Goal: Task Accomplishment & Management: Complete application form

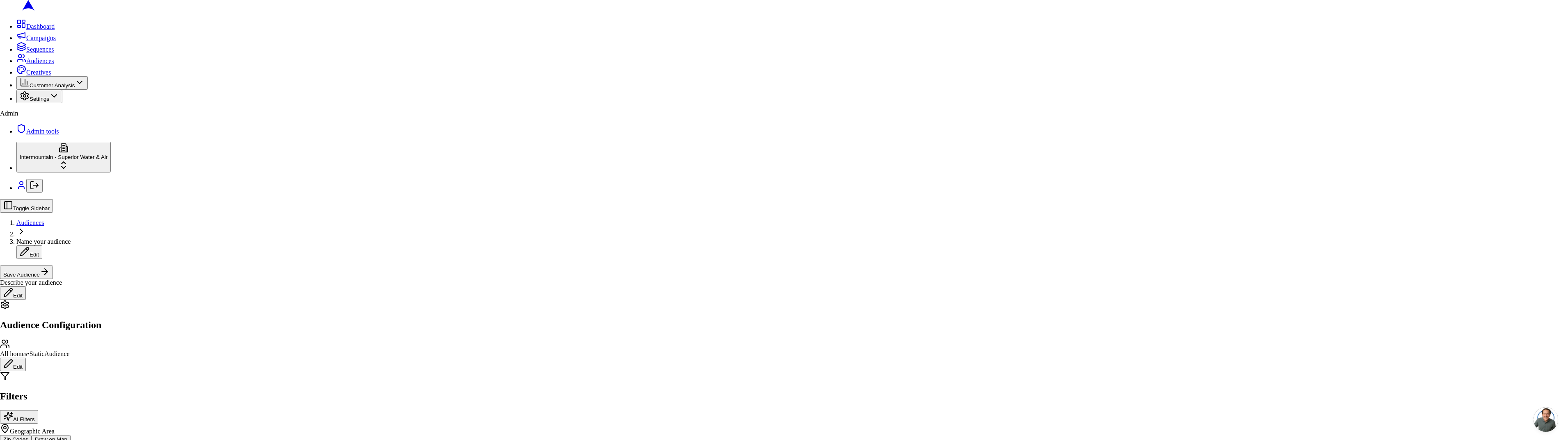
drag, startPoint x: 889, startPoint y: 324, endPoint x: 859, endPoint y: 313, distance: 32.0
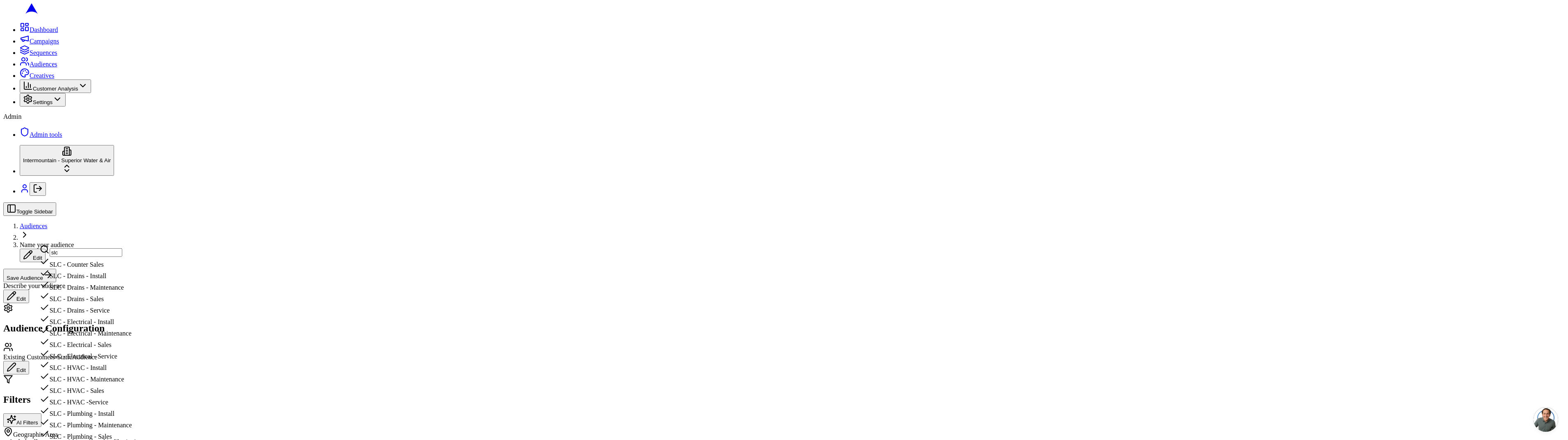
type input "slc"
click at [142, 360] on div "SLC - HVAC - Install" at bounding box center [90, 366] width 102 height 12
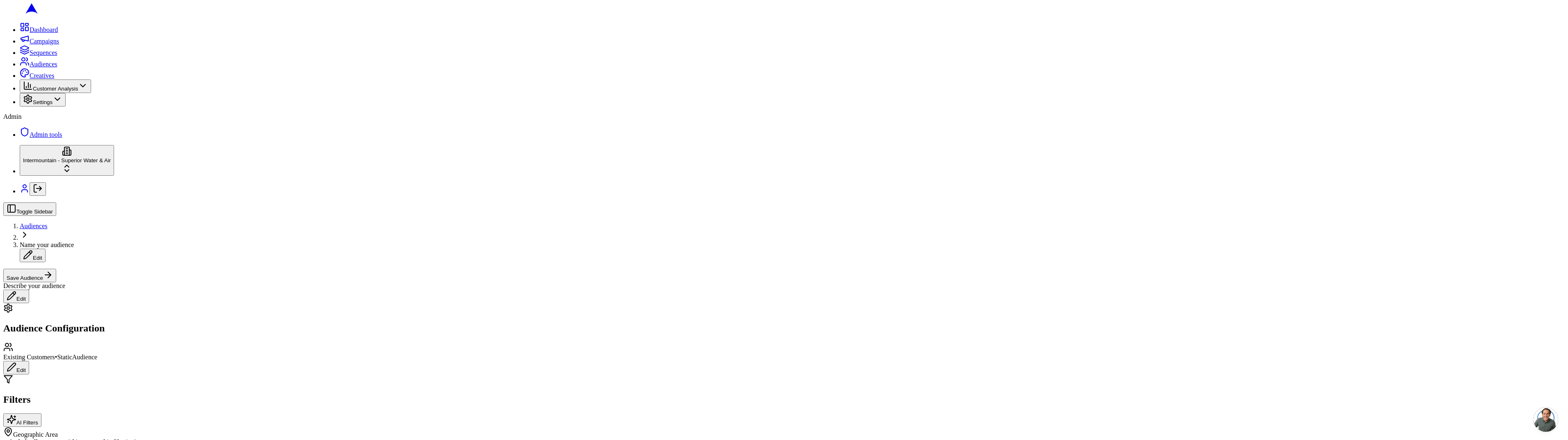
click at [10, 440] on button "Include all customers (skip geographic filtering)" at bounding box center [6, 444] width 6 height 3
click at [19, 438] on button "Include all customers (skip geographic filtering)" at bounding box center [12, 444] width 17 height 13
type button "on"
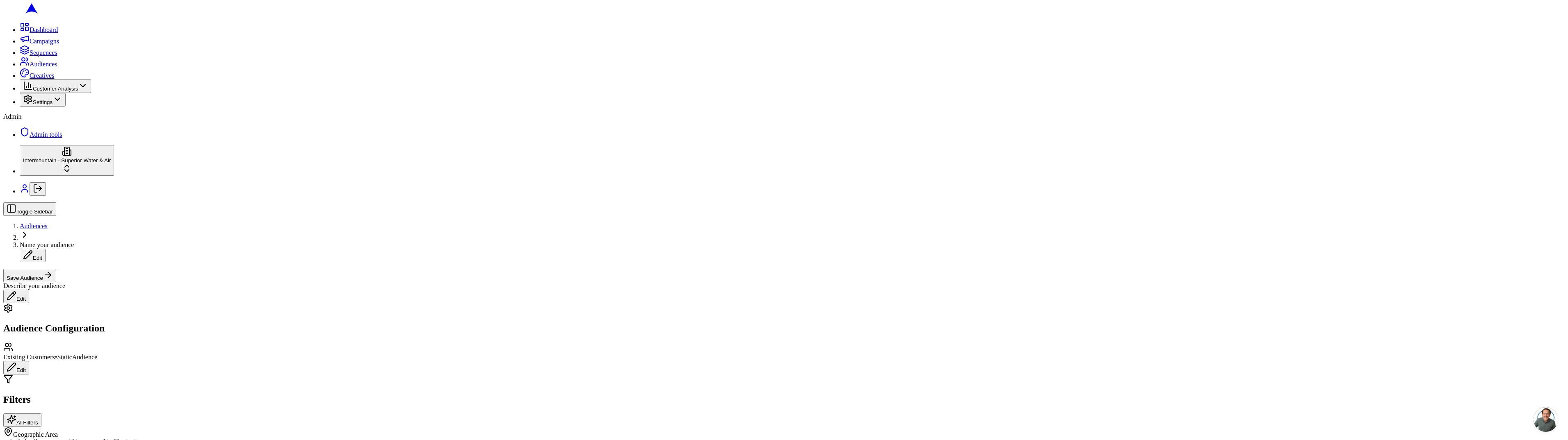
radio input "true"
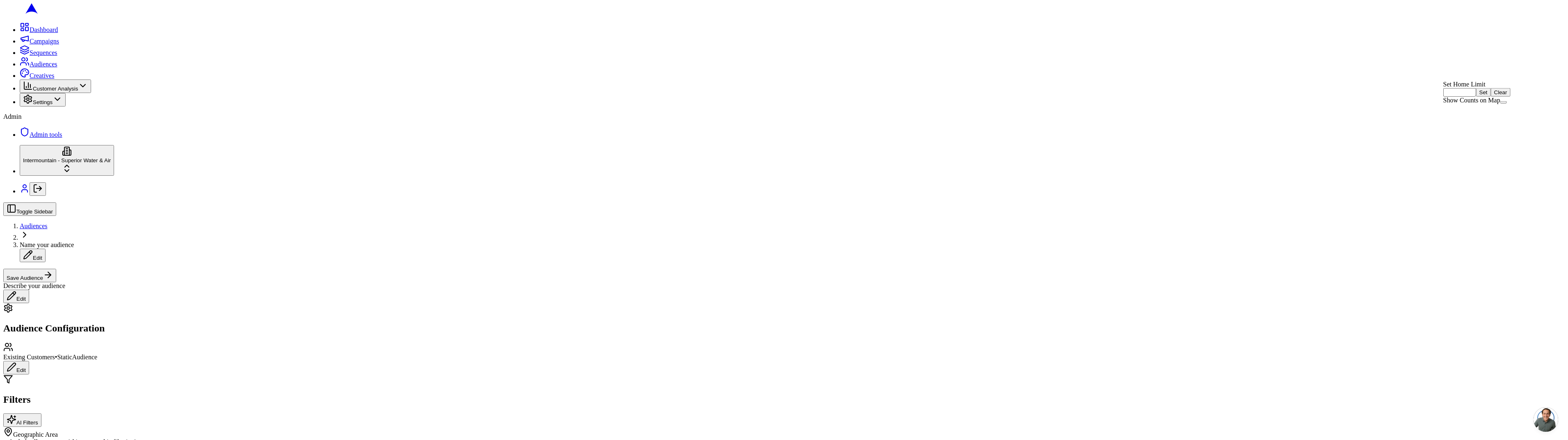
click at [1507, 104] on button "Show Counts on Map" at bounding box center [1502, 102] width 6 height 3
